Goal: Obtain resource: Download file/media

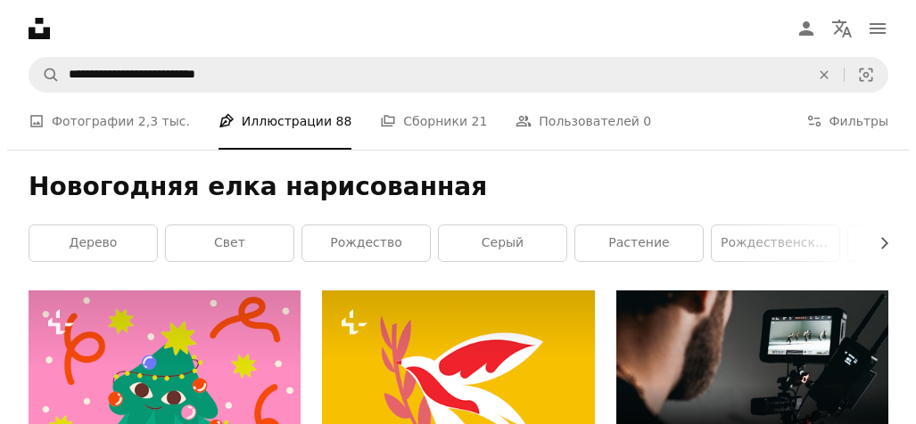
scroll to position [12378, 0]
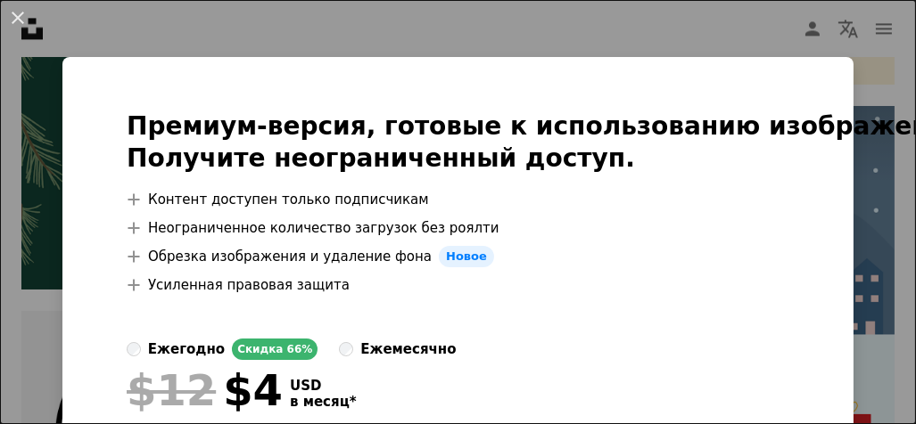
click at [846, 194] on li "A plus sign Контент доступен только подписчикам" at bounding box center [549, 199] width 845 height 21
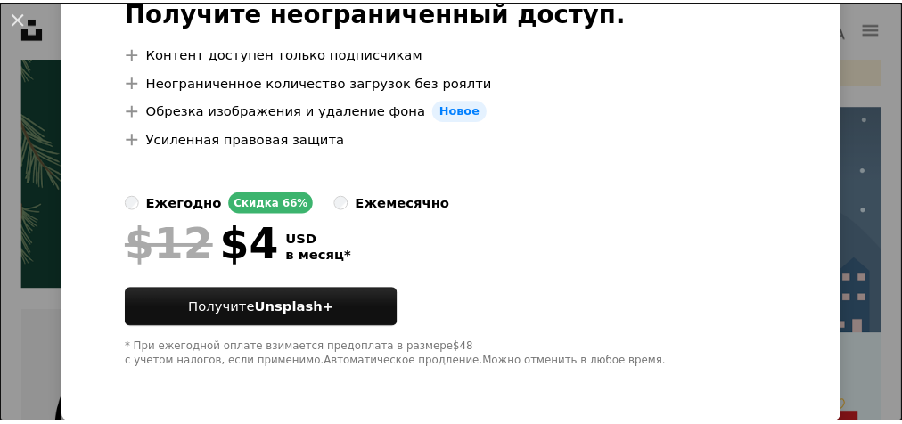
scroll to position [160, 0]
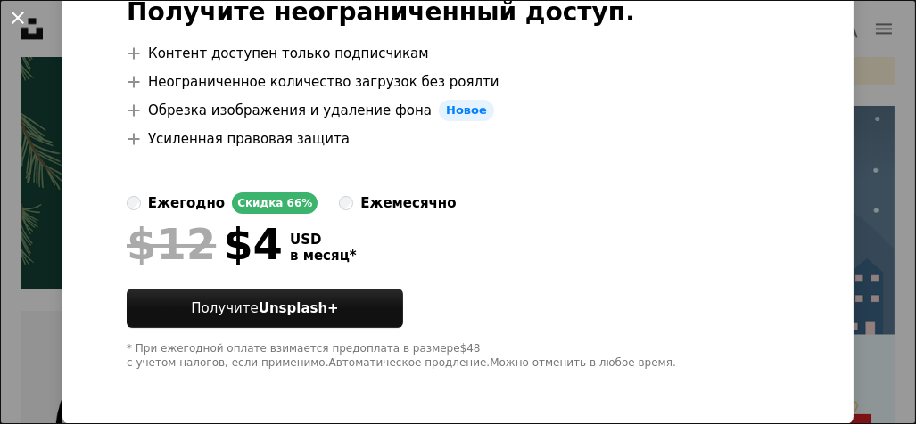
click at [13, 12] on button "An X shape" at bounding box center [17, 17] width 21 height 21
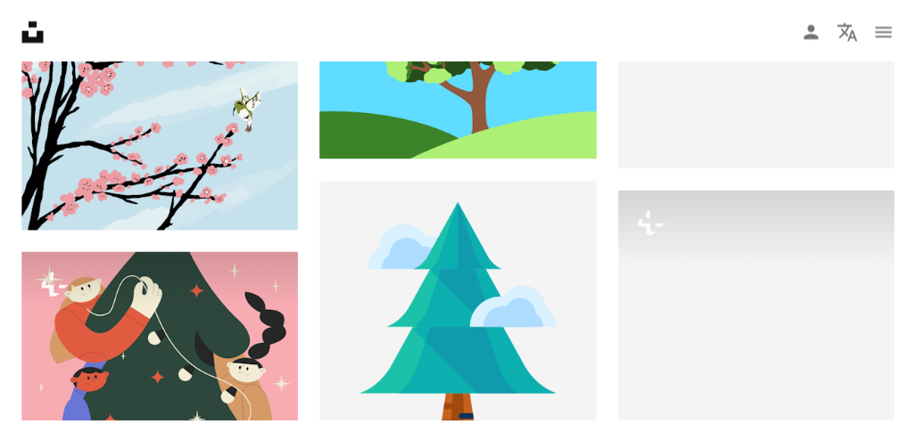
scroll to position [16390, 0]
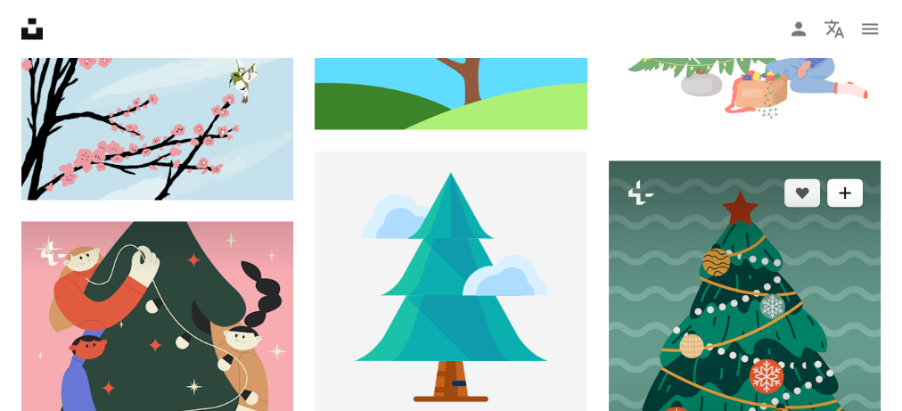
click at [833, 199] on button "A plus sign" at bounding box center [845, 192] width 36 height 29
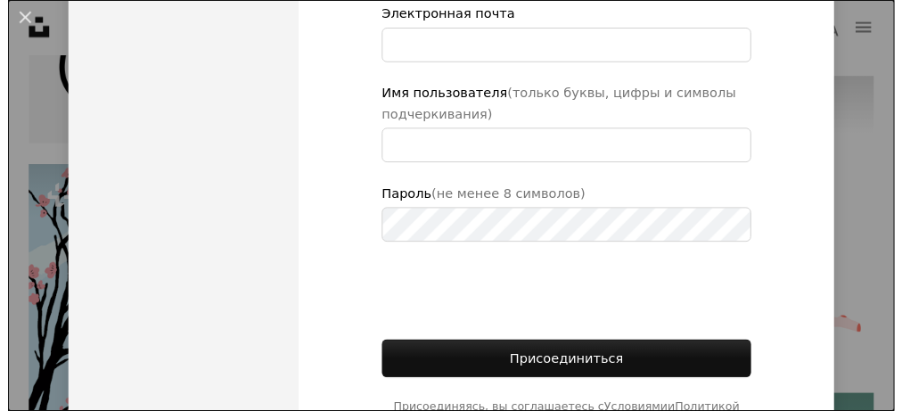
scroll to position [357, 0]
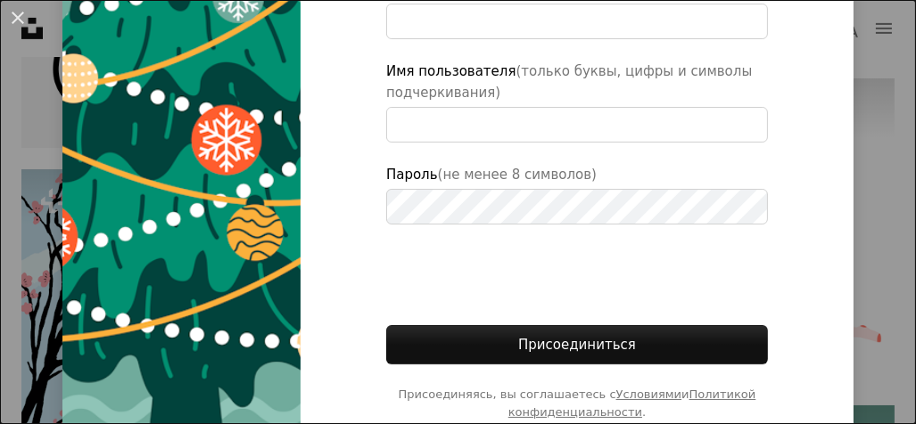
type input "**********"
click at [862, 214] on div "An X shape Присоединиться к Unsplash У вас уже есть аккаунт? Войти Имя Фамилия …" at bounding box center [458, 212] width 916 height 424
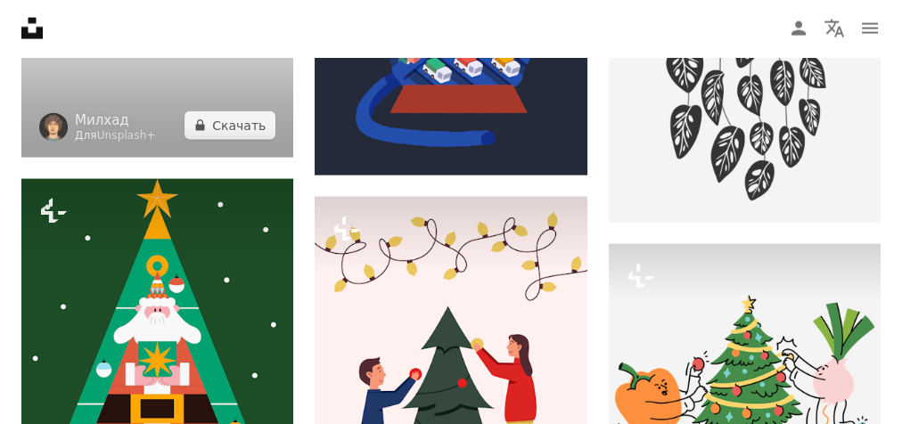
scroll to position [17370, 0]
